Goal: Task Accomplishment & Management: Complete application form

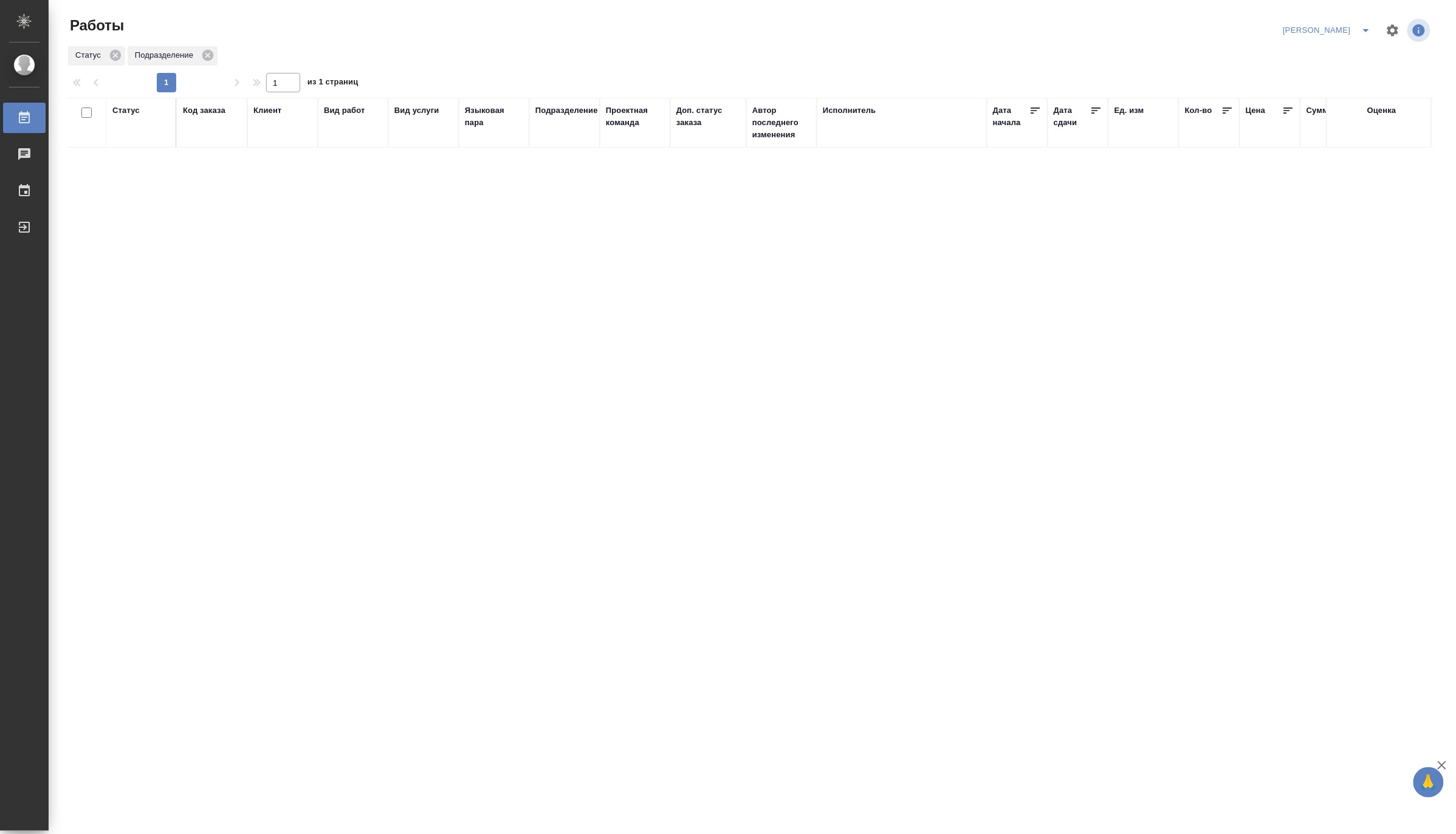
click at [1363, 25] on icon "split button" at bounding box center [1366, 31] width 14 height 14
click at [1353, 51] on li "[PERSON_NAME] работе" at bounding box center [1320, 55] width 117 height 19
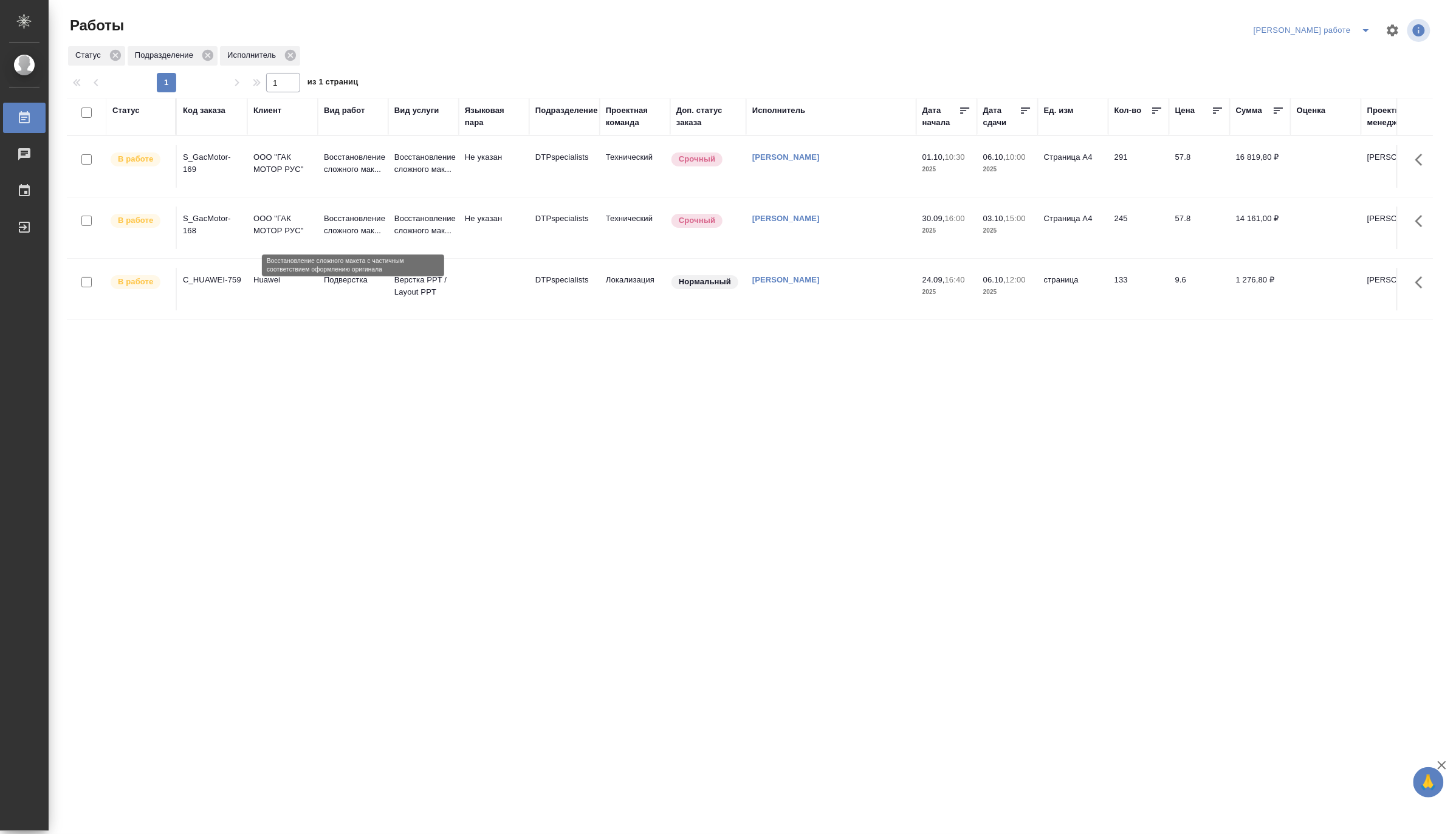
click at [335, 229] on p "Восстановление сложного мак..." at bounding box center [353, 225] width 58 height 24
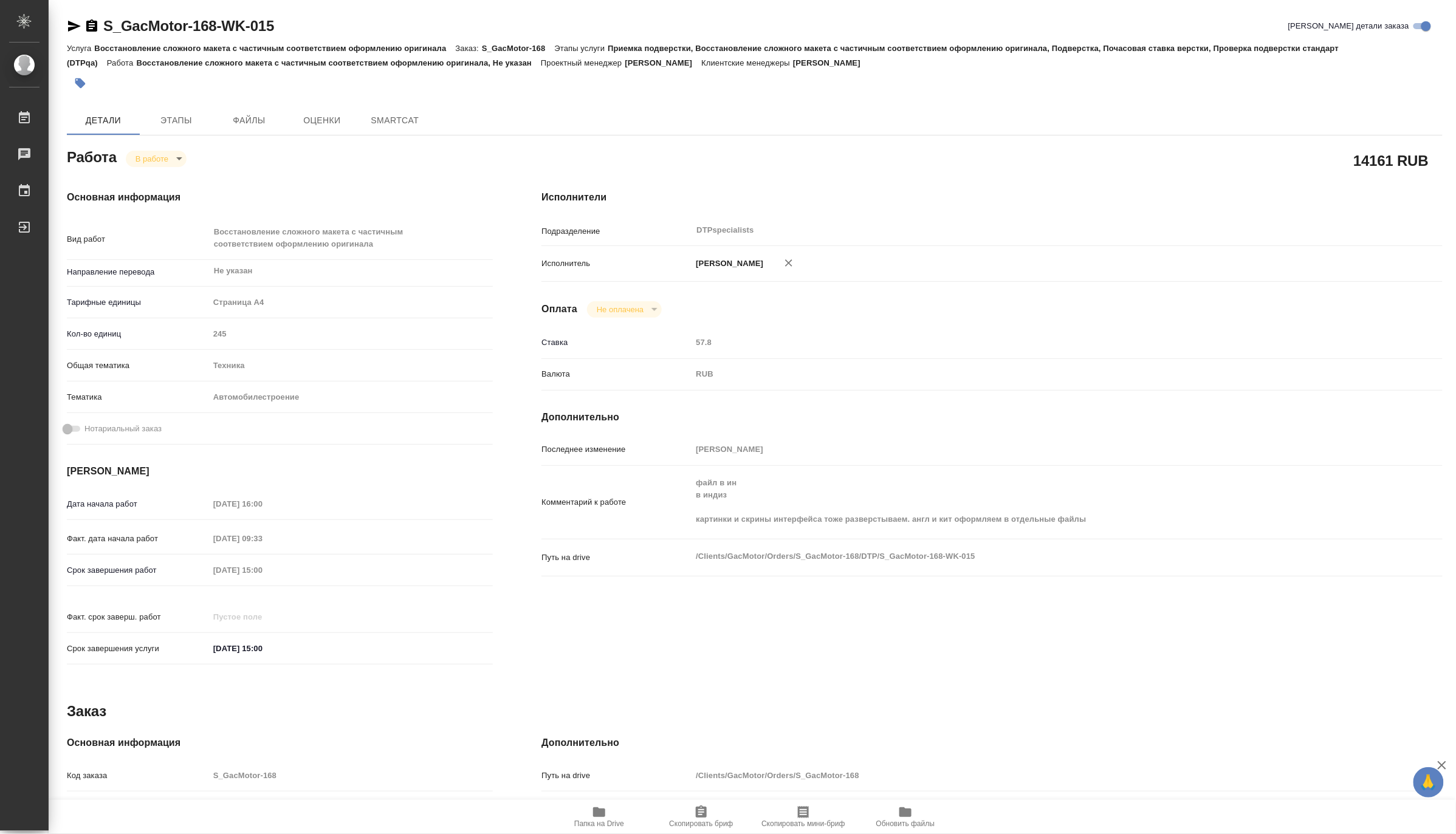
type textarea "x"
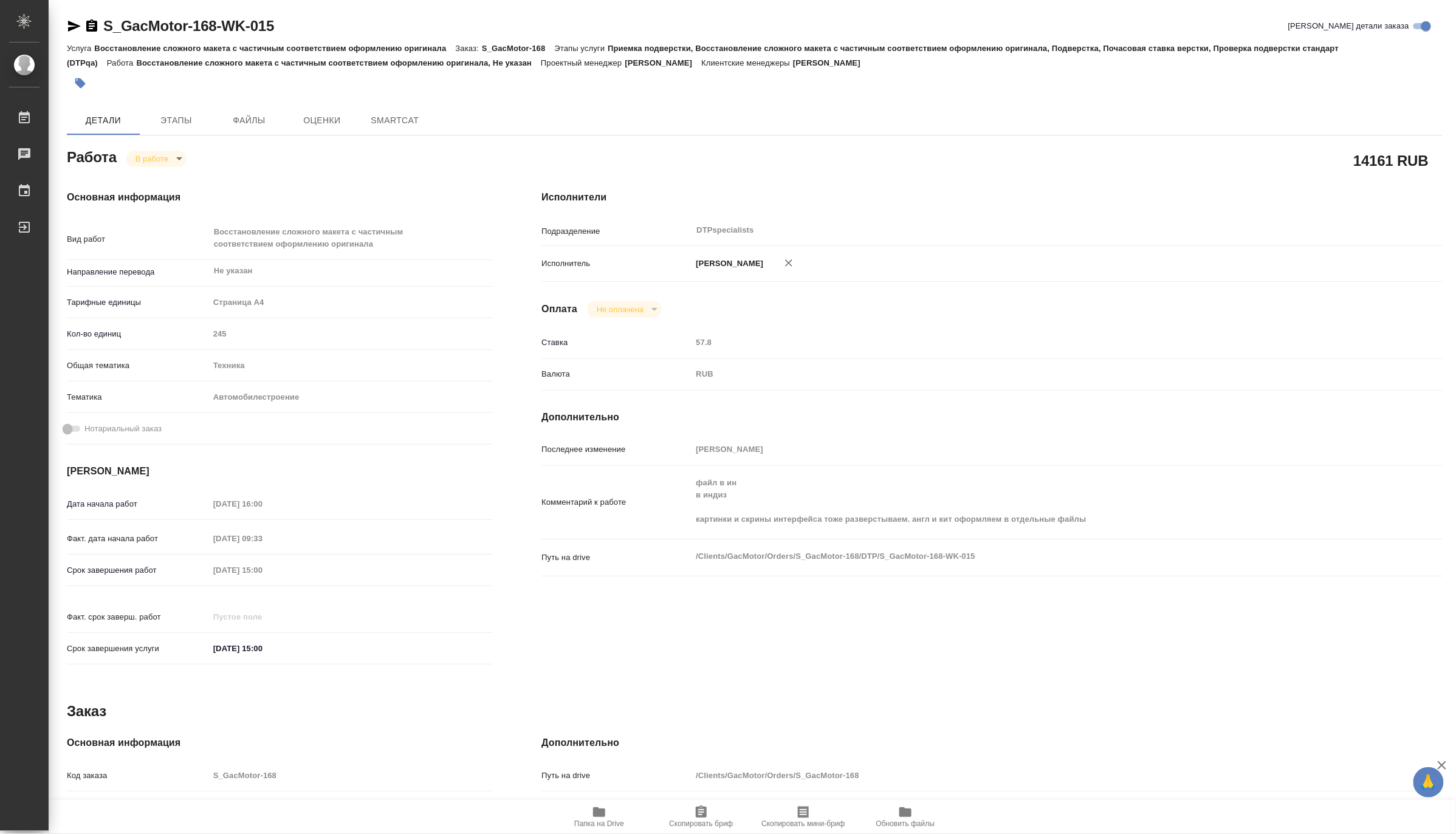
type textarea "x"
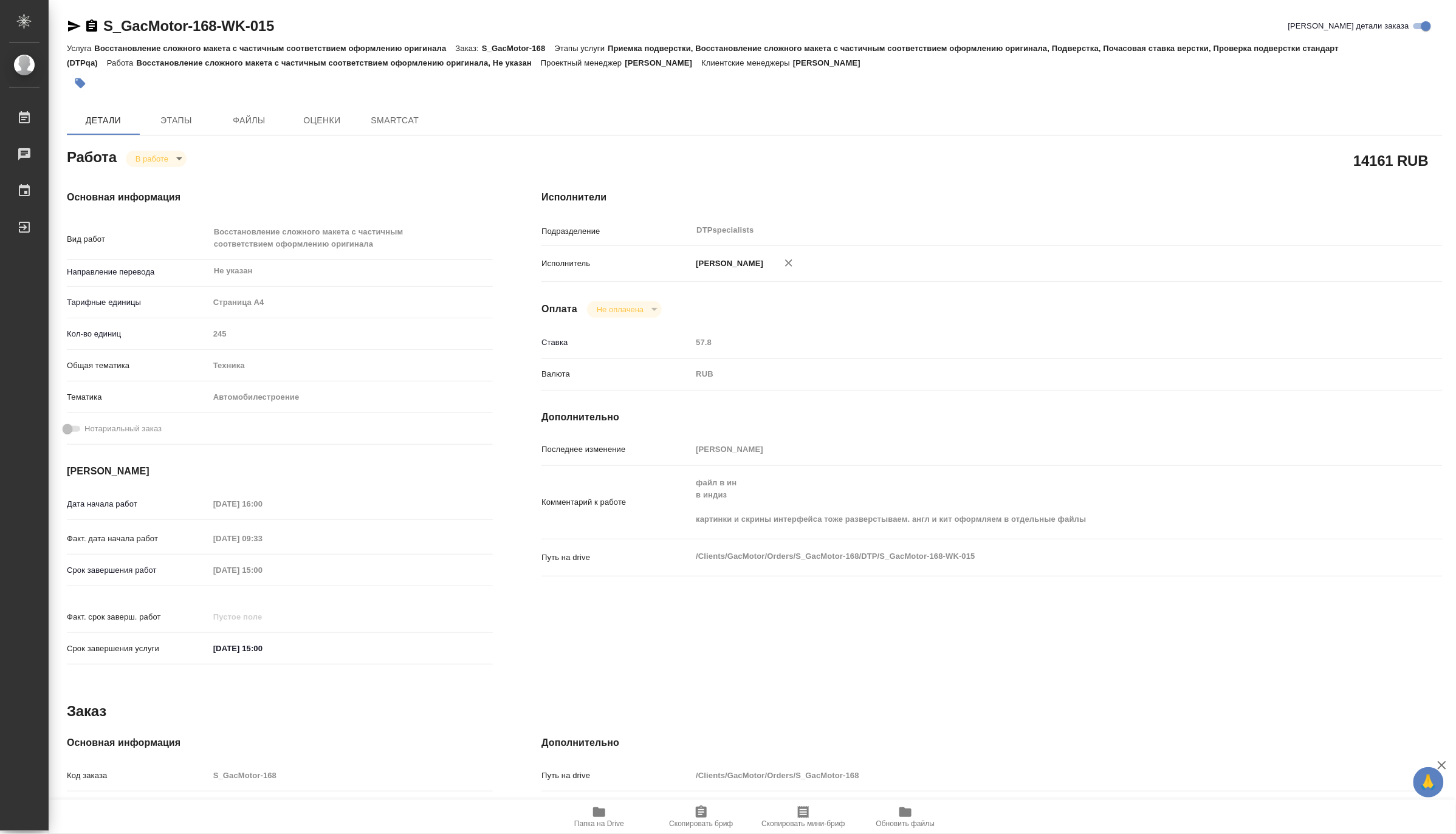
type textarea "x"
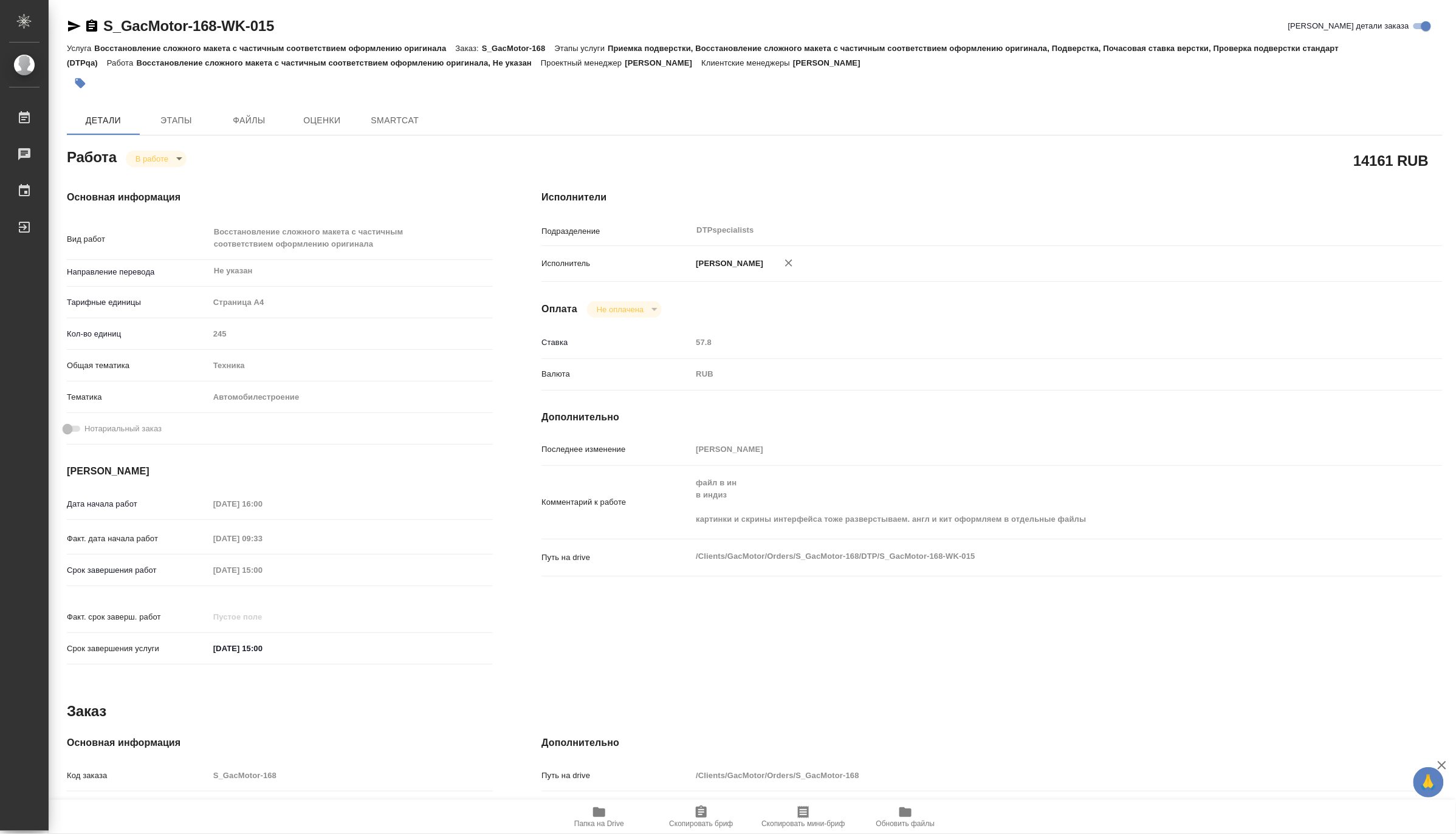
click at [600, 800] on button "Папка на Drive" at bounding box center [599, 817] width 102 height 34
type textarea "x"
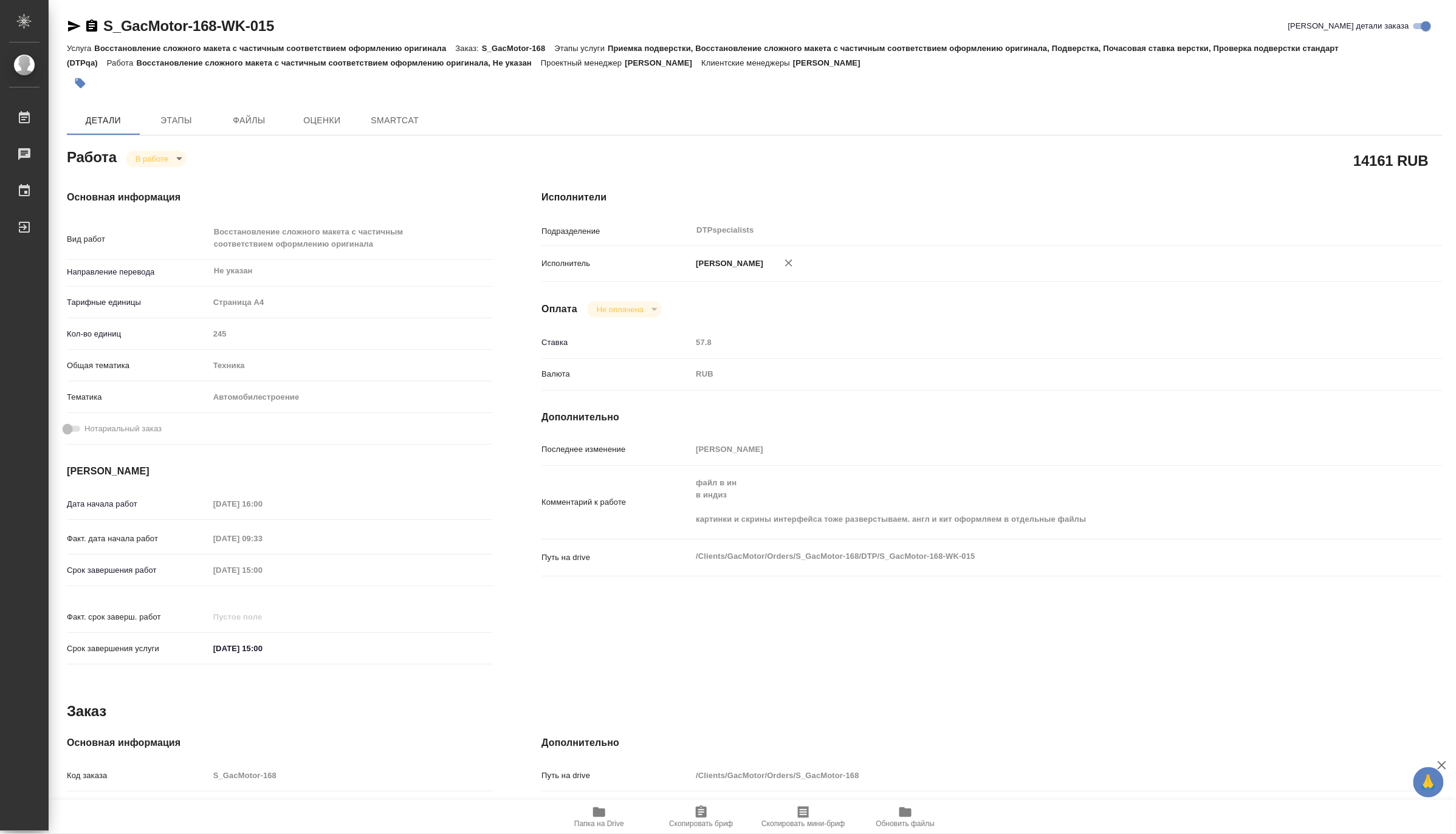
type textarea "x"
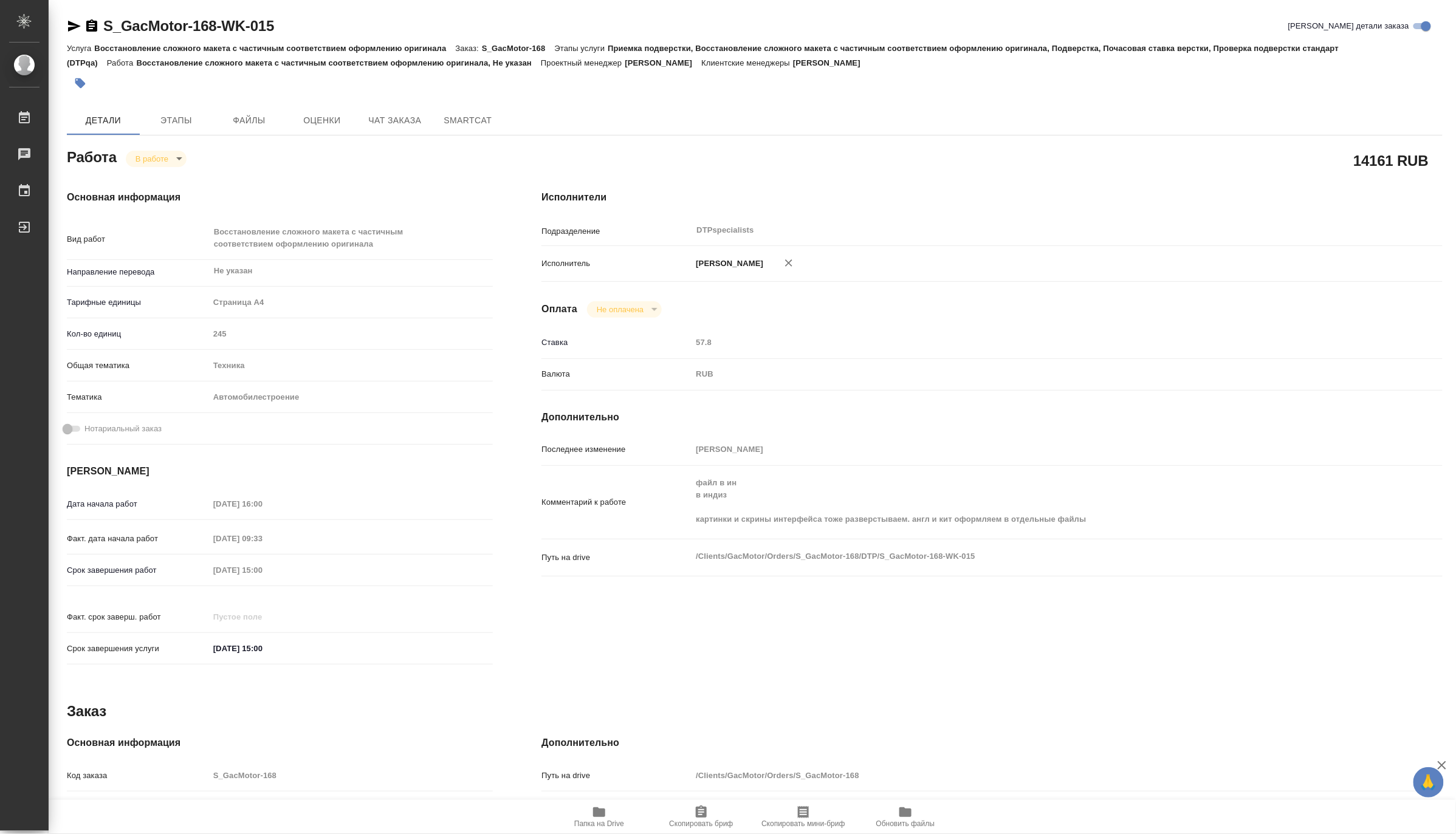
type textarea "x"
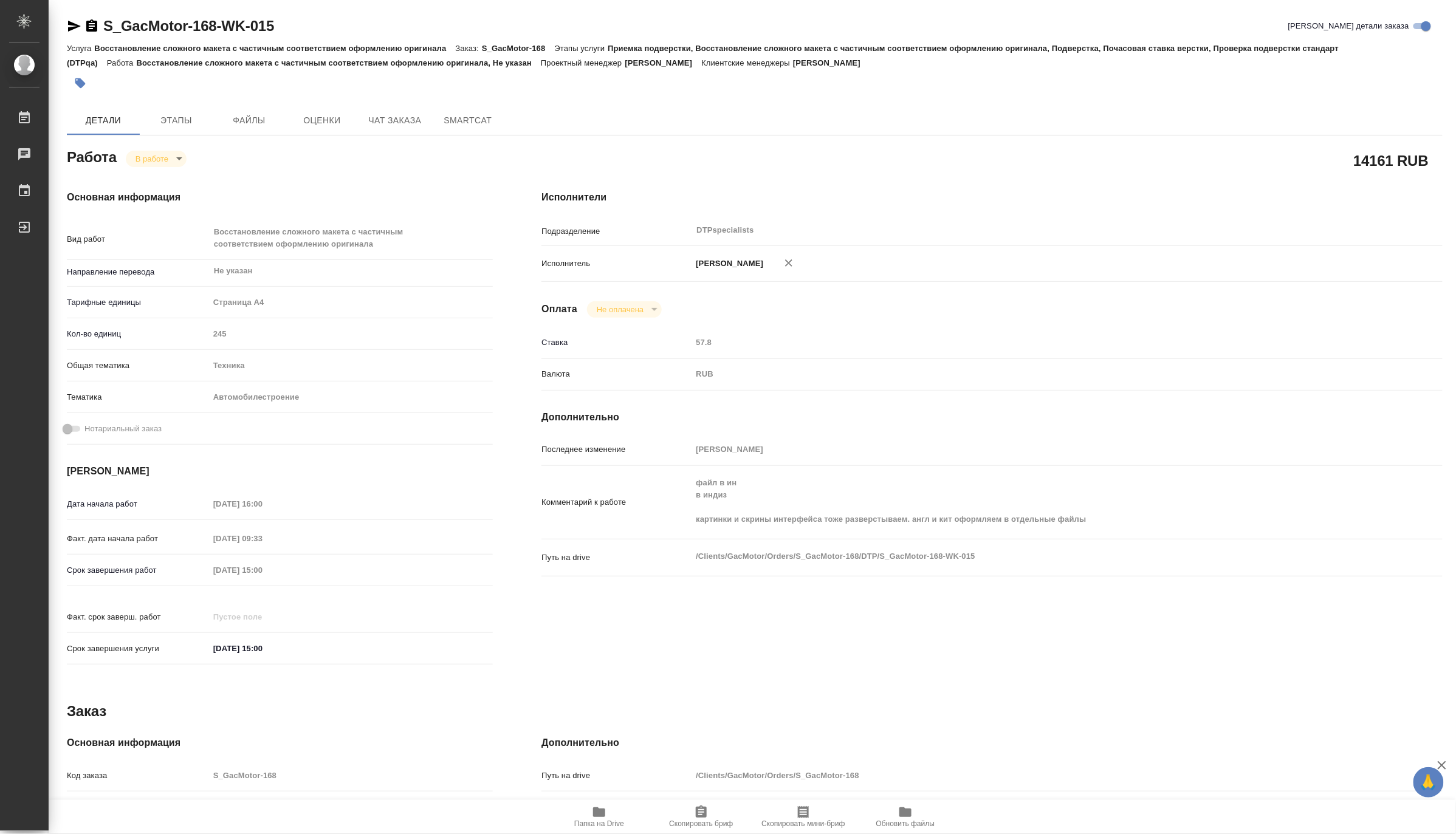
type textarea "x"
